Goal: Information Seeking & Learning: Learn about a topic

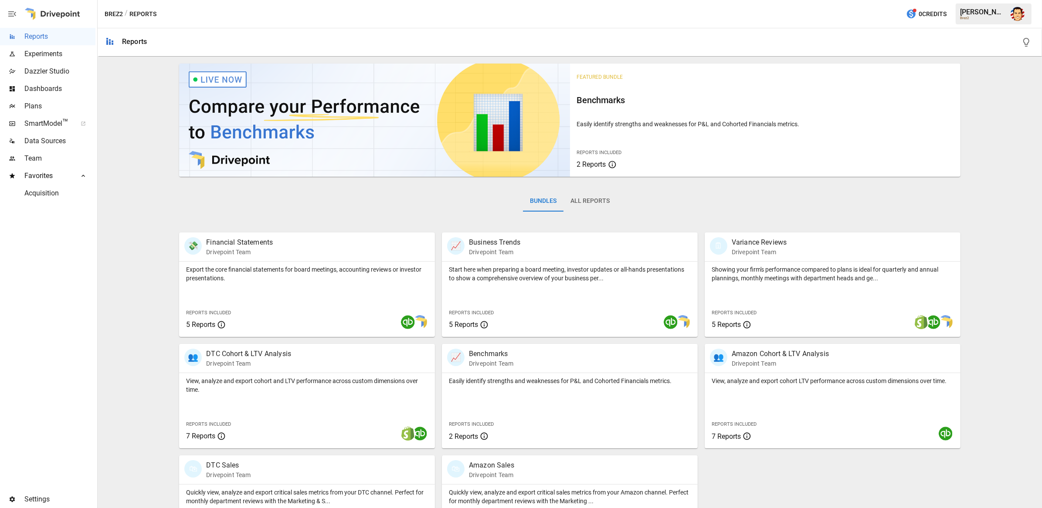
scroll to position [55, 0]
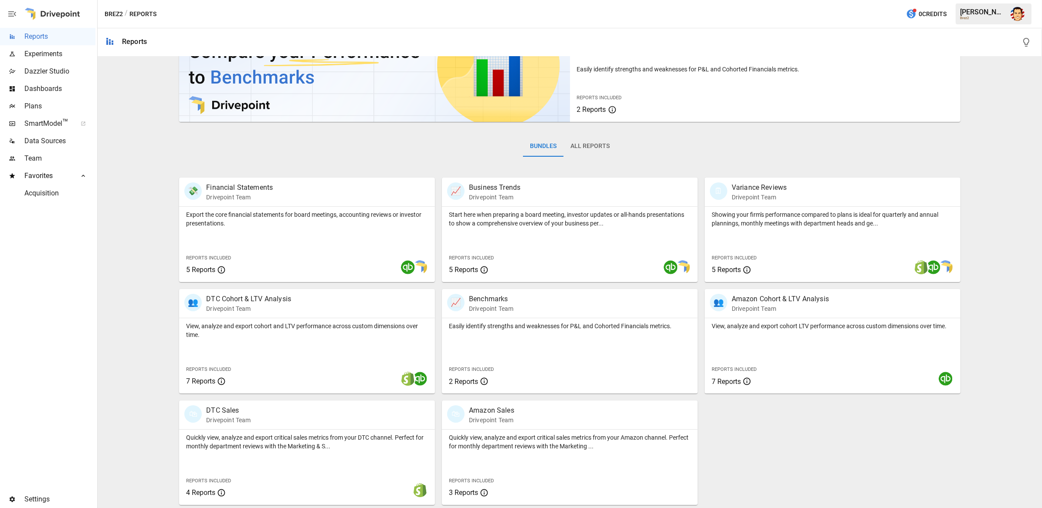
click at [129, 131] on div "Featured Bundle Benchmarks Easily identify strengths and weaknesses for P&L and…" at bounding box center [569, 255] width 937 height 500
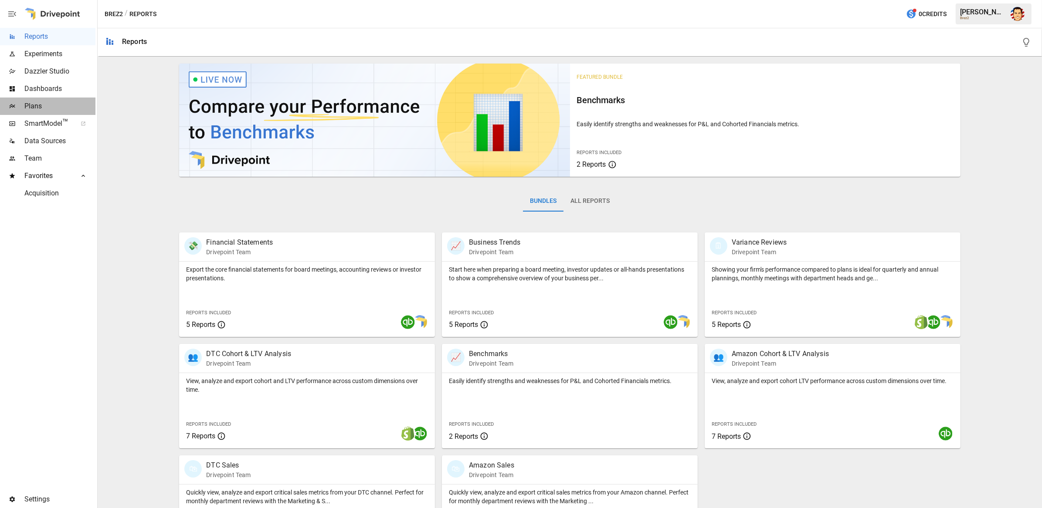
click at [35, 109] on span "Plans" at bounding box center [59, 106] width 71 height 10
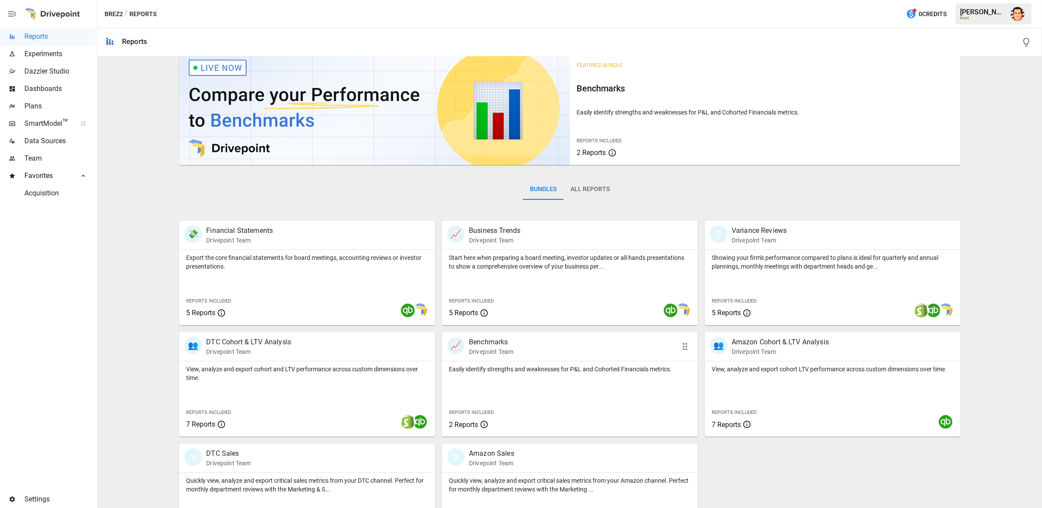
scroll to position [14, 0]
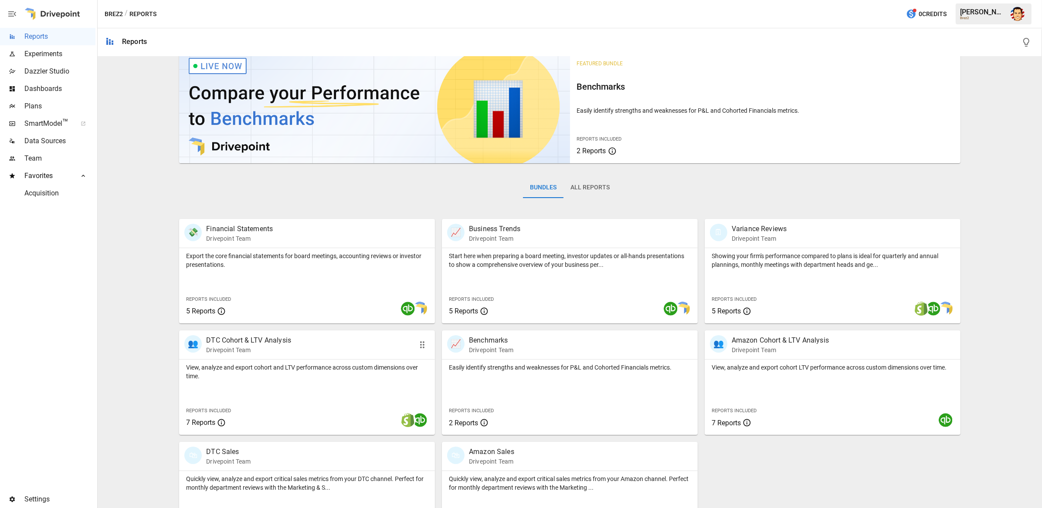
click at [248, 365] on p "View, analyze and export cohort and LTV performance across custom dimensions ov…" at bounding box center [307, 371] width 242 height 17
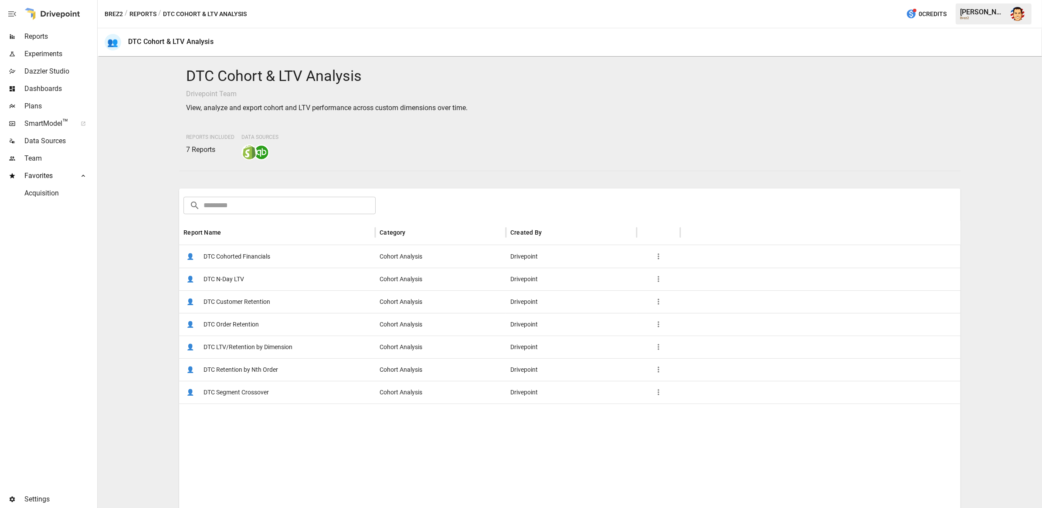
click at [231, 256] on span "DTC Cohorted Financials" at bounding box center [236, 257] width 67 height 22
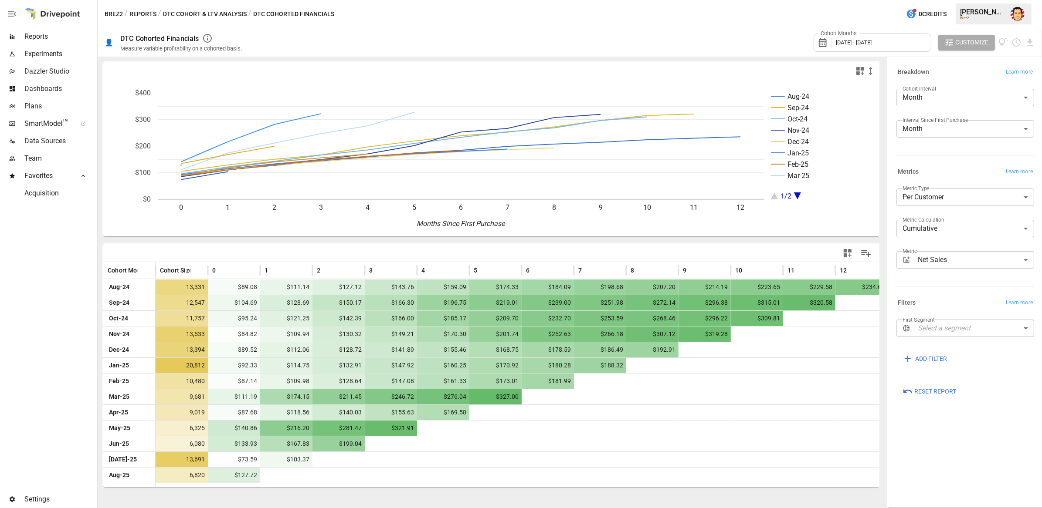
click at [198, 14] on button "DTC Cohort & LTV Analysis" at bounding box center [205, 14] width 84 height 11
